Goal: Find specific page/section: Find specific page/section

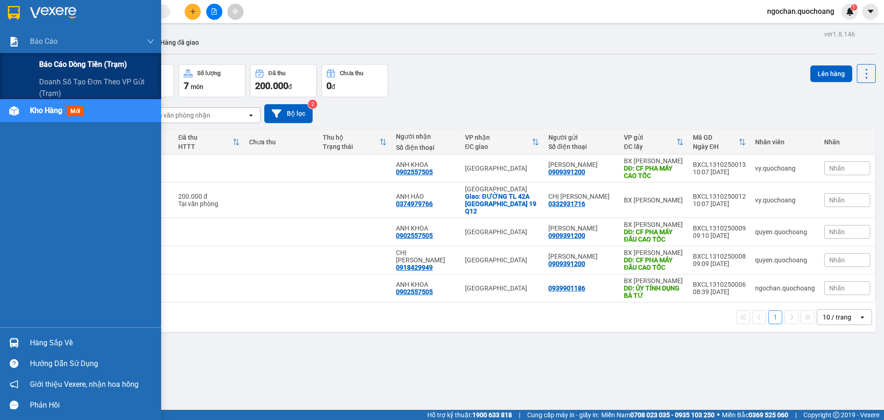
click at [59, 61] on span "Báo cáo dòng tiền (trạm)" at bounding box center [83, 64] width 88 height 12
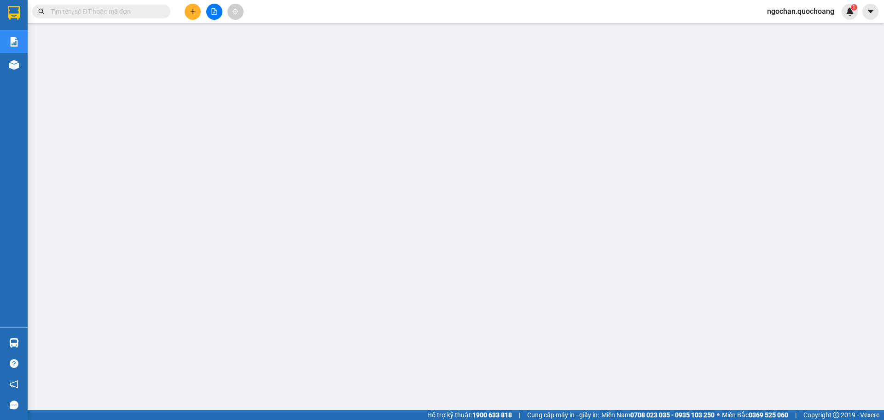
click at [192, 10] on icon "plus" at bounding box center [193, 11] width 6 height 6
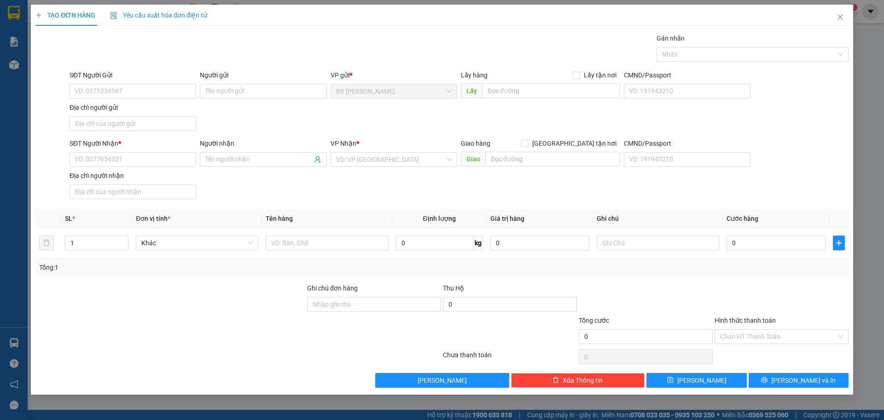
click at [13, 66] on div "TẠO ĐƠN HÀNG Yêu cầu xuất hóa đơn điện tử Transit Pickup Surcharge Ids Transit …" at bounding box center [442, 210] width 884 height 420
click at [839, 16] on icon "close" at bounding box center [840, 16] width 7 height 7
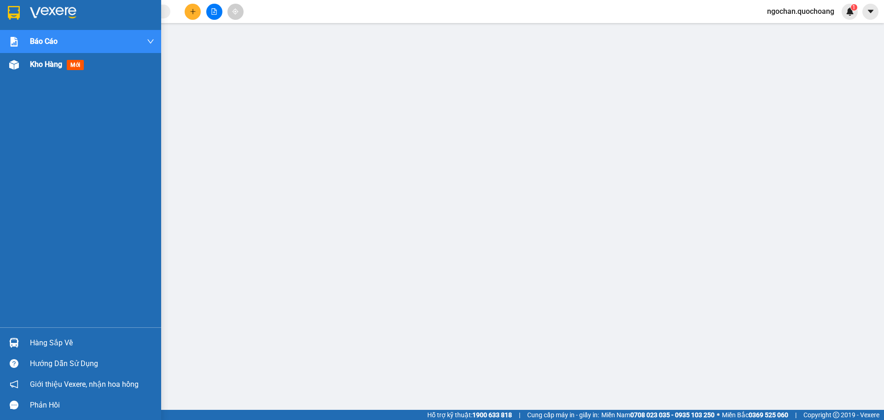
click at [11, 65] on img at bounding box center [14, 65] width 10 height 10
